Goal: Task Accomplishment & Management: Manage account settings

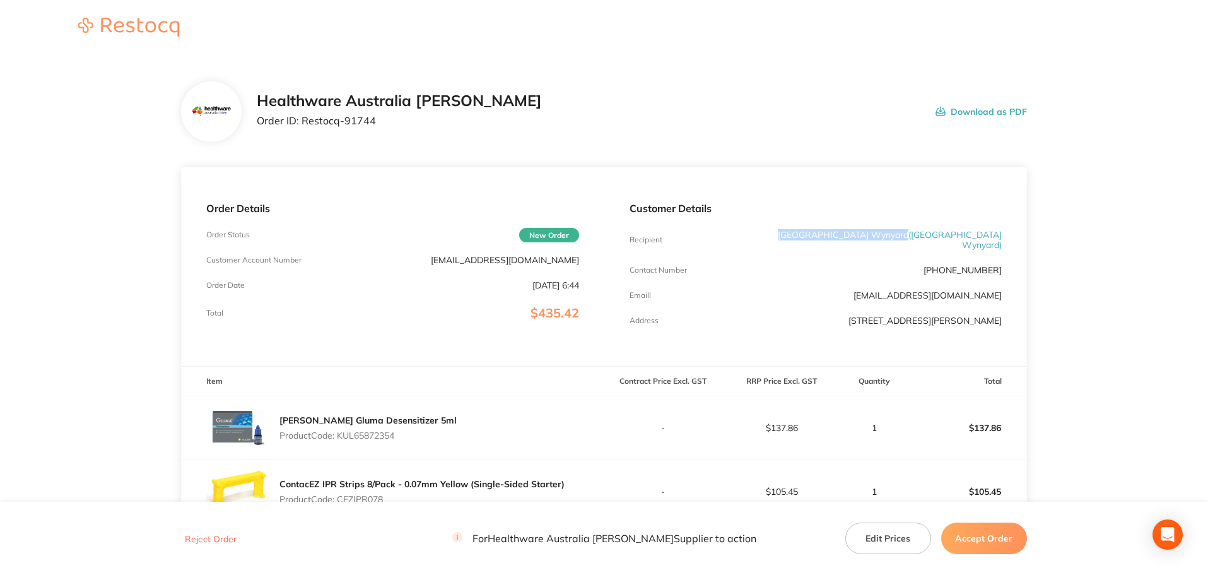
drag, startPoint x: 878, startPoint y: 236, endPoint x: 762, endPoint y: 232, distance: 116.2
click at [762, 232] on p "[GEOGRAPHIC_DATA] ( [GEOGRAPHIC_DATA] Wynyard )" at bounding box center [877, 240] width 249 height 20
copy p "[GEOGRAPHIC_DATA] Wynyard"
drag, startPoint x: 377, startPoint y: 119, endPoint x: 303, endPoint y: 127, distance: 74.2
click at [303, 127] on div "Healthware Australia [PERSON_NAME] Order ID: Restocq- 91744" at bounding box center [399, 111] width 285 height 39
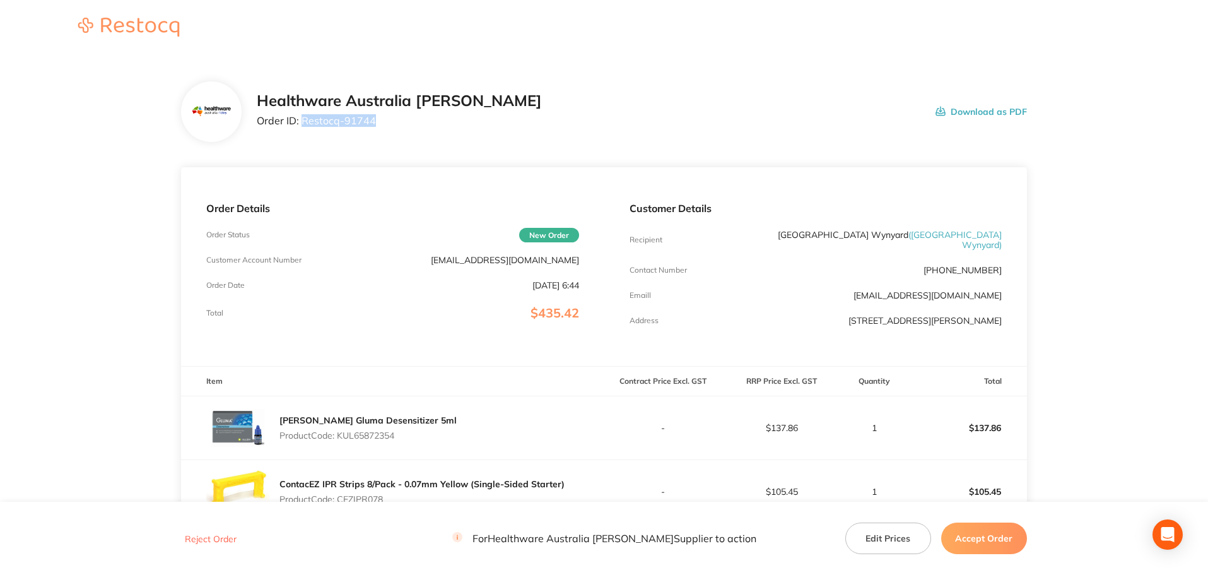
copy p "Restocq- 91744"
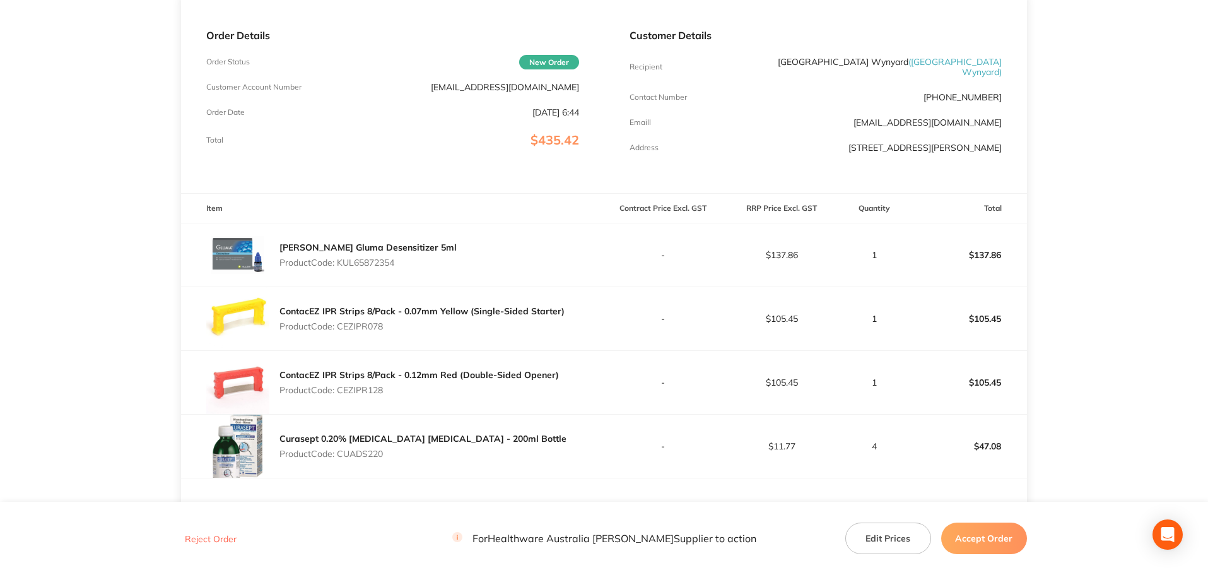
scroll to position [189, 0]
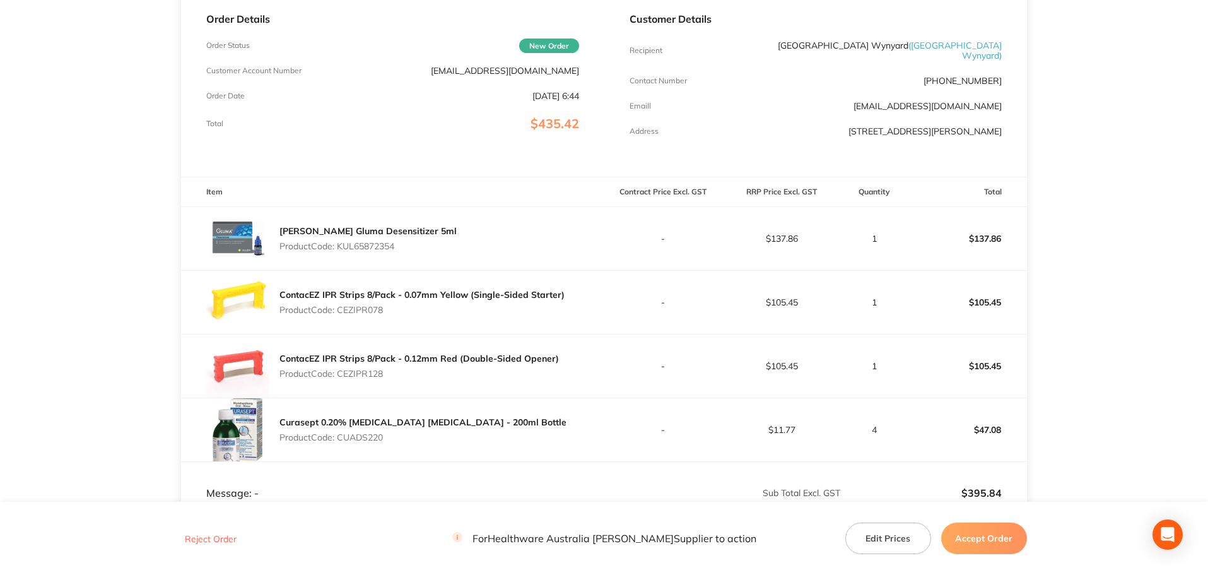
click at [367, 244] on p "Product Code: KUL65872354" at bounding box center [368, 246] width 177 height 10
copy p "KUL65872354"
click at [372, 305] on p "Product Code: CEZIPR078" at bounding box center [422, 310] width 285 height 10
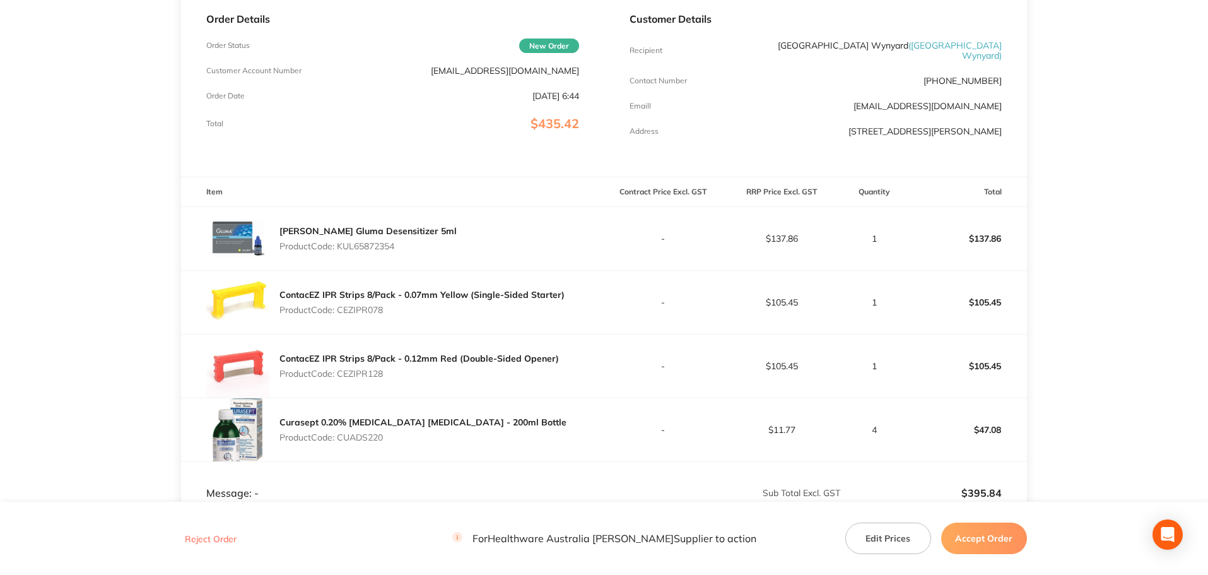
copy p "CEZIPR078"
click at [357, 370] on p "Product Code: CEZIPR128" at bounding box center [420, 374] width 280 height 10
copy p "CEZIPR128"
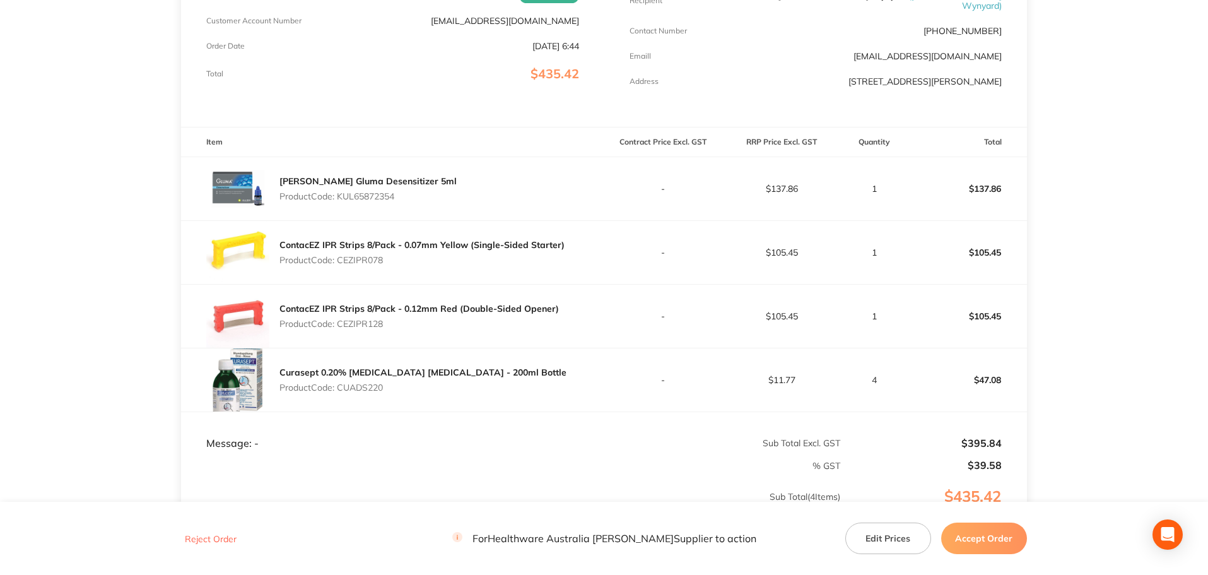
scroll to position [316, 0]
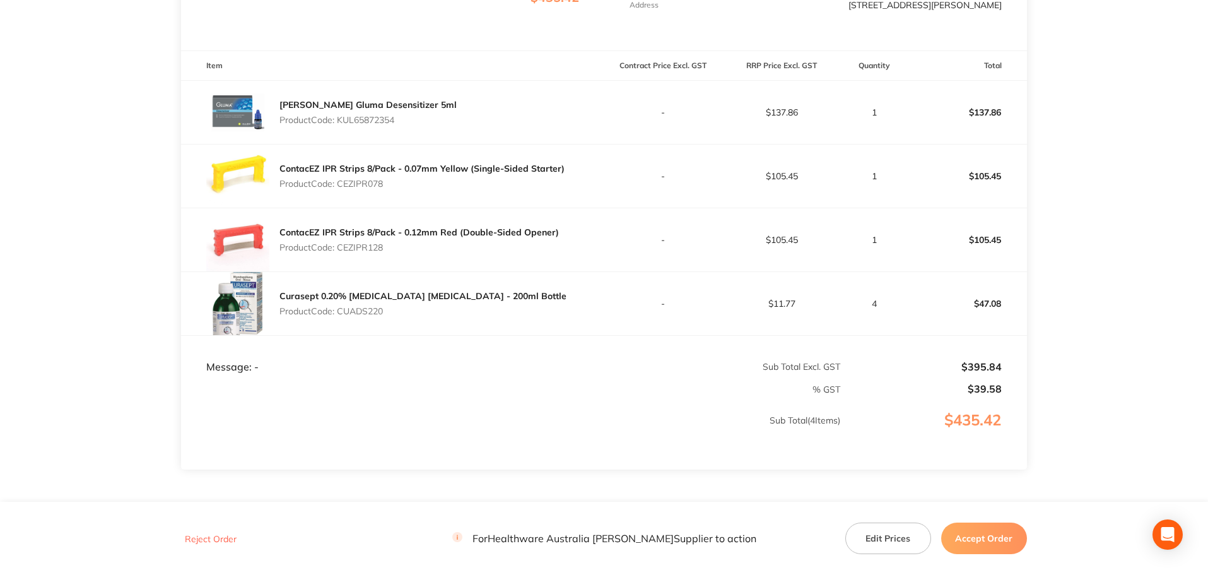
click at [374, 308] on p "Product Code: CUADS220" at bounding box center [423, 311] width 287 height 10
copy p "CUADS220"
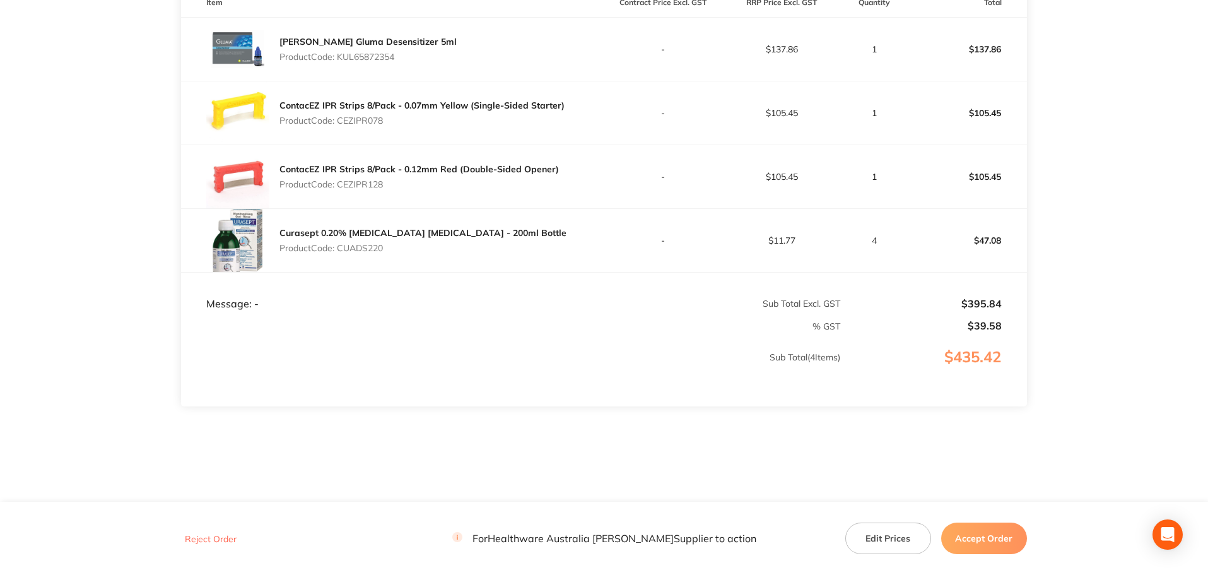
click at [967, 535] on button "Accept Order" at bounding box center [984, 538] width 86 height 32
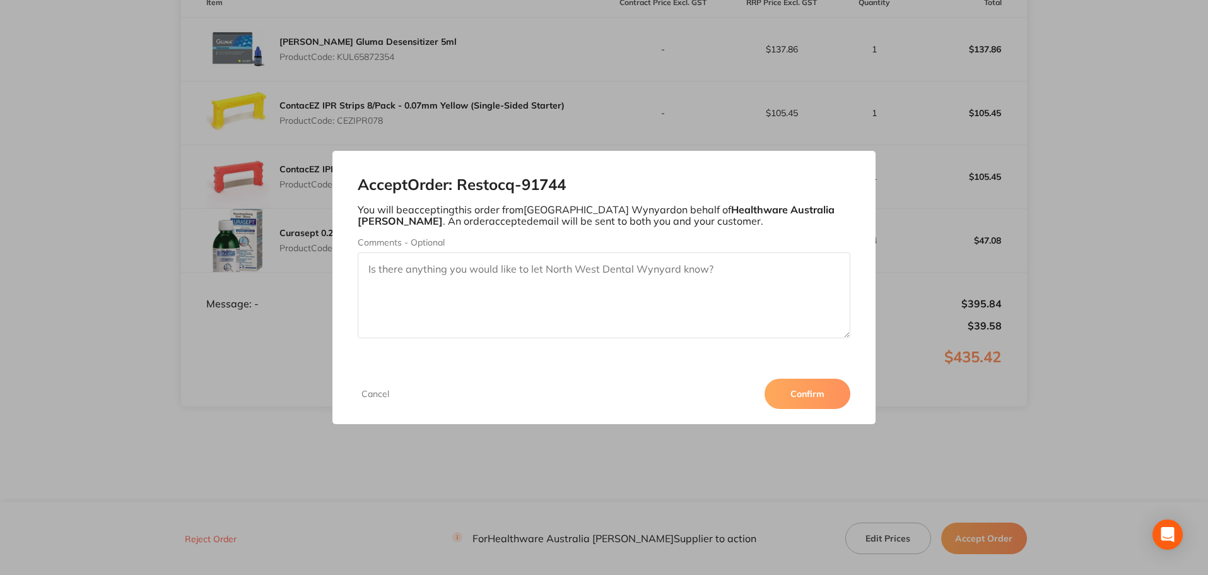
click at [804, 386] on button "Confirm" at bounding box center [808, 394] width 86 height 30
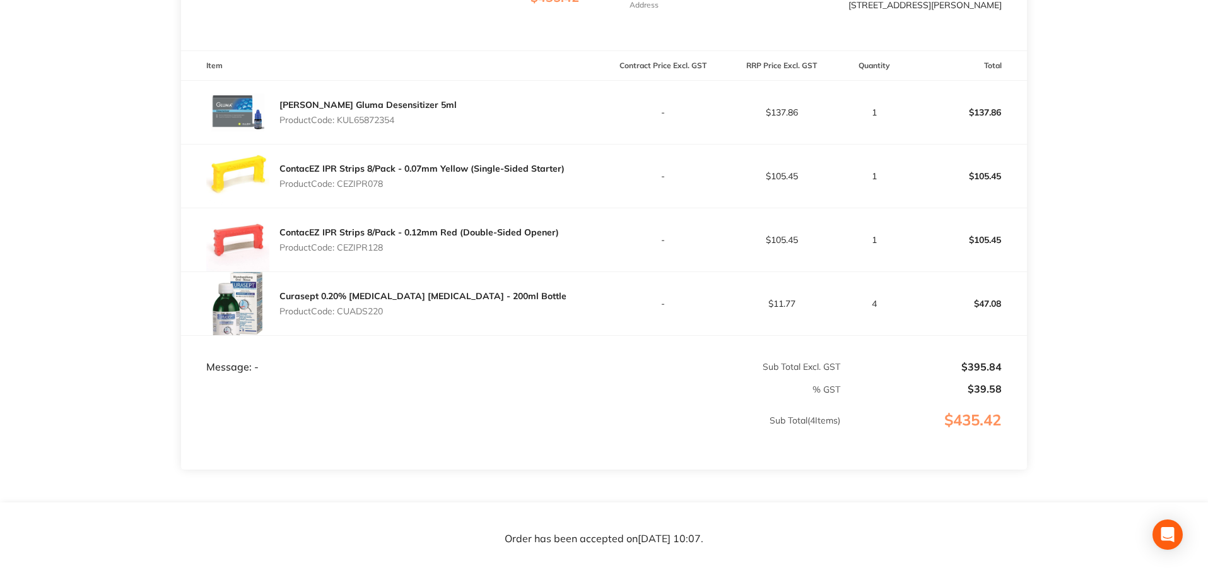
scroll to position [315, 0]
